Goal: Task Accomplishment & Management: Complete application form

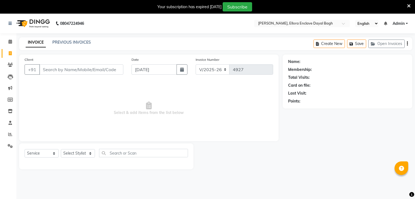
select select "6880"
select select "service"
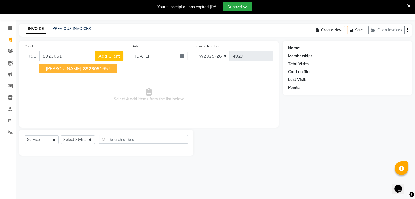
click at [83, 67] on span "8923051" at bounding box center [92, 68] width 19 height 5
type input "8923051657"
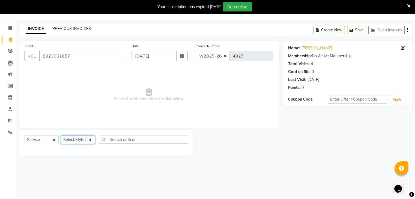
click at [82, 136] on select "Select Stylist AMAN DANISH SALMANI [PERSON_NAME] kakul KAVITA [PERSON_NAME] [PE…" at bounding box center [78, 140] width 34 height 8
select select "58738"
click at [61, 136] on select "Select Stylist AMAN DANISH SALMANI [PERSON_NAME] kakul KAVITA [PERSON_NAME] [PE…" at bounding box center [78, 140] width 34 height 8
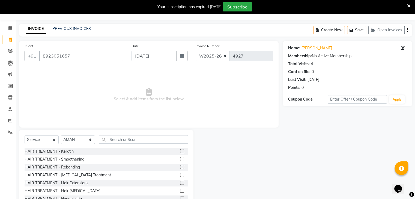
click at [138, 144] on div "Select Service Product Membership Package Voucher Prepaid Gift Card Select Styl…" at bounding box center [106, 141] width 163 height 13
click at [138, 143] on input "text" at bounding box center [143, 139] width 89 height 8
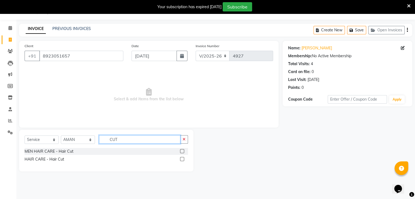
type input "CUT"
click at [182, 151] on label at bounding box center [182, 151] width 4 height 4
click at [182, 151] on input "checkbox" at bounding box center [182, 152] width 4 height 4
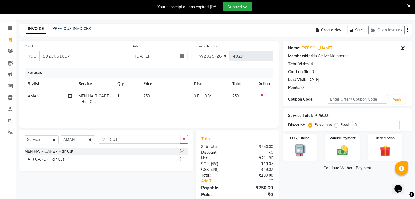
checkbox input "false"
click at [183, 140] on icon "button" at bounding box center [184, 140] width 3 height 4
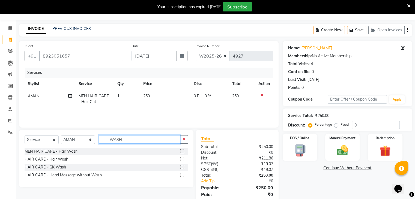
type input "WASH"
click at [180, 150] on label at bounding box center [182, 151] width 4 height 4
click at [180, 150] on input "checkbox" at bounding box center [182, 152] width 4 height 4
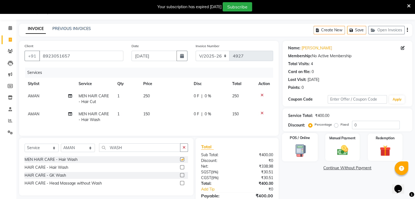
checkbox input "false"
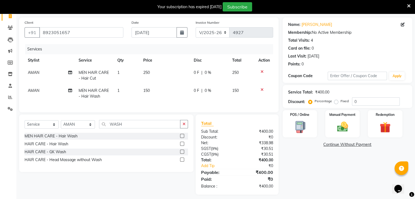
scroll to position [45, 0]
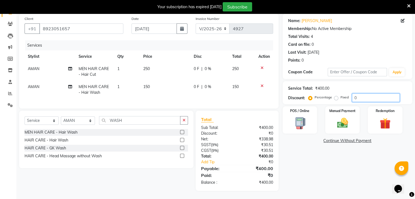
click at [369, 94] on input "0" at bounding box center [376, 98] width 48 height 8
click at [341, 95] on label "Fixed" at bounding box center [345, 97] width 8 height 5
click at [335, 96] on input "Fixed" at bounding box center [337, 98] width 4 height 4
radio input "true"
click at [368, 94] on input "0" at bounding box center [376, 98] width 48 height 8
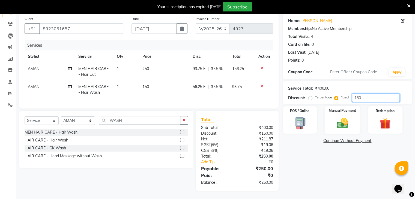
type input "150"
click at [336, 117] on img at bounding box center [342, 123] width 18 height 13
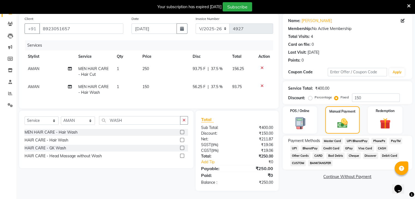
click at [382, 145] on span "CASH" at bounding box center [382, 148] width 12 height 6
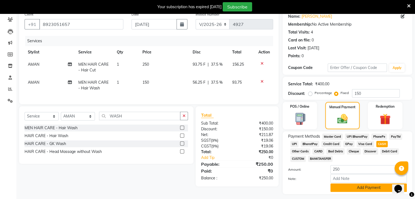
click at [365, 186] on button "Add Payment" at bounding box center [369, 188] width 76 height 8
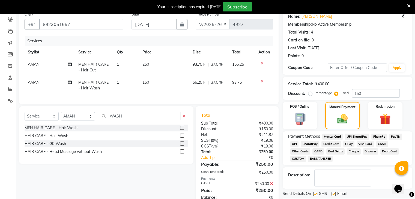
scroll to position [64, 0]
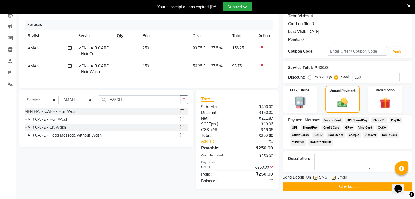
click at [315, 176] on label at bounding box center [315, 178] width 4 height 4
click at [315, 176] on input "checkbox" at bounding box center [315, 178] width 4 height 4
checkbox input "false"
click at [328, 183] on button "Checkout" at bounding box center [348, 187] width 130 height 8
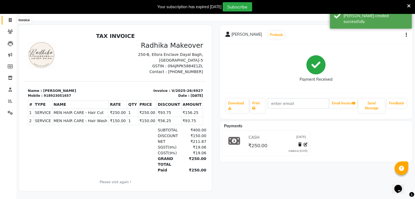
click at [9, 19] on span at bounding box center [10, 20] width 10 height 6
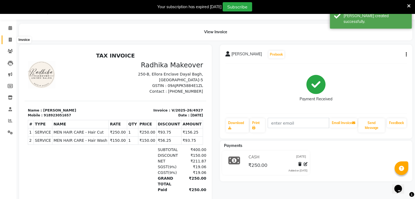
select select "6880"
select select "service"
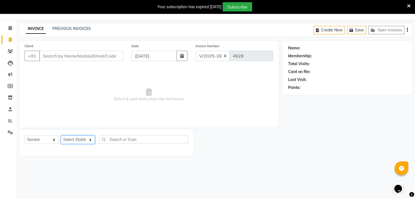
click at [89, 144] on select "Select Stylist AMAN DANISH SALMANI [PERSON_NAME] kakul KAVITA [PERSON_NAME] [PE…" at bounding box center [78, 140] width 34 height 8
select select "53879"
click at [61, 136] on select "Select Stylist AMAN DANISH SALMANI [PERSON_NAME] kakul KAVITA [PERSON_NAME] [PE…" at bounding box center [78, 140] width 34 height 8
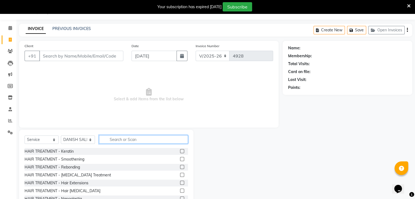
click at [126, 137] on input "text" at bounding box center [143, 139] width 89 height 8
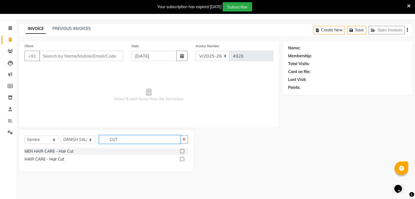
type input "CUT"
click at [181, 150] on label at bounding box center [182, 151] width 4 height 4
click at [181, 150] on input "checkbox" at bounding box center [182, 152] width 4 height 4
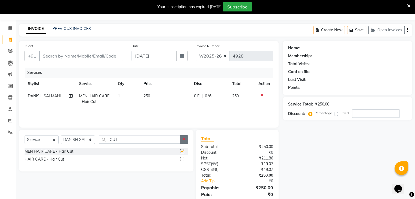
checkbox input "false"
click at [183, 141] on icon "button" at bounding box center [184, 140] width 3 height 4
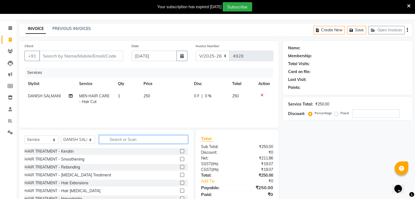
type input "V"
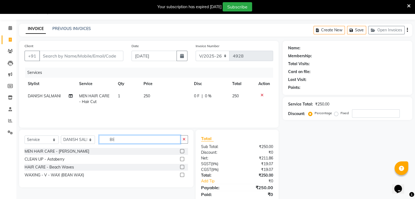
type input "BE"
click at [180, 151] on label at bounding box center [182, 151] width 4 height 4
click at [180, 151] on input "checkbox" at bounding box center [182, 152] width 4 height 4
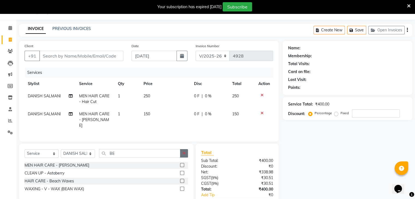
checkbox input "false"
click at [181, 154] on button "button" at bounding box center [184, 153] width 8 height 8
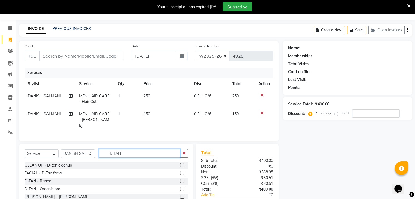
scroll to position [45, 0]
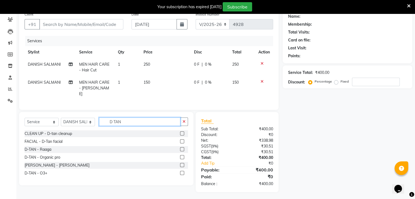
type input "D TAN"
click at [183, 172] on label at bounding box center [182, 173] width 4 height 4
click at [183, 172] on input "checkbox" at bounding box center [182, 174] width 4 height 4
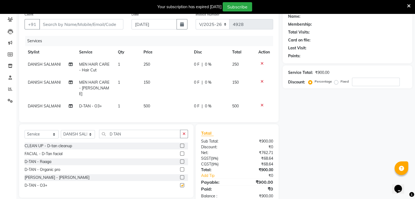
checkbox input "false"
click at [96, 25] on input "Client" at bounding box center [81, 24] width 84 height 10
type input "8"
type input "0"
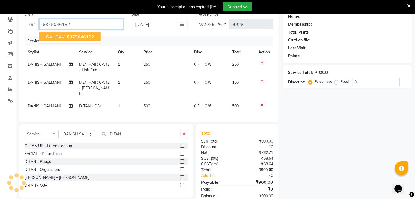
type input "8375046182"
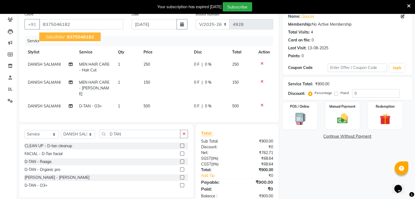
click at [90, 34] on span "8375046182" at bounding box center [80, 36] width 27 height 5
click at [341, 112] on img at bounding box center [342, 118] width 18 height 13
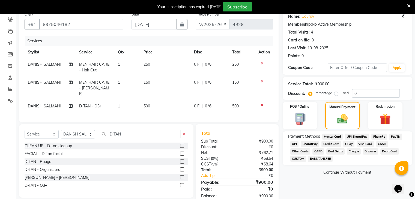
click at [296, 143] on span "UPI" at bounding box center [294, 144] width 8 height 6
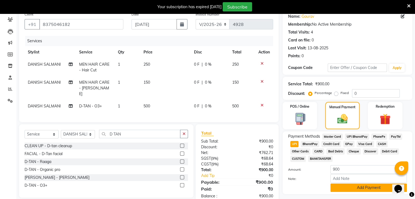
click at [347, 186] on button "Add Payment" at bounding box center [369, 188] width 76 height 8
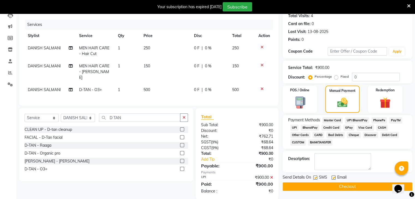
scroll to position [69, 0]
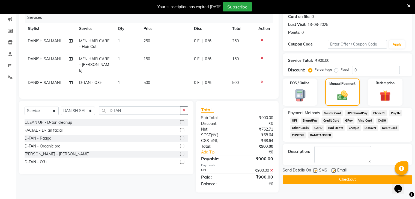
click at [316, 170] on label at bounding box center [315, 171] width 4 height 4
click at [316, 170] on input "checkbox" at bounding box center [315, 171] width 4 height 4
checkbox input "false"
click at [325, 176] on button "Checkout" at bounding box center [348, 179] width 130 height 8
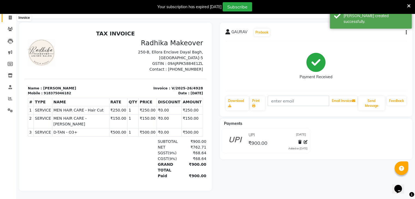
click at [10, 16] on icon at bounding box center [10, 18] width 3 height 4
select select "service"
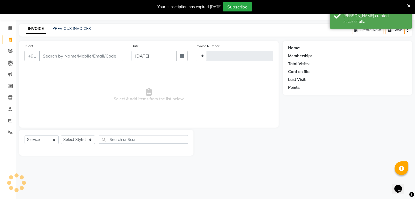
scroll to position [14, 0]
type input "4929"
select select "6880"
